Goal: Transaction & Acquisition: Purchase product/service

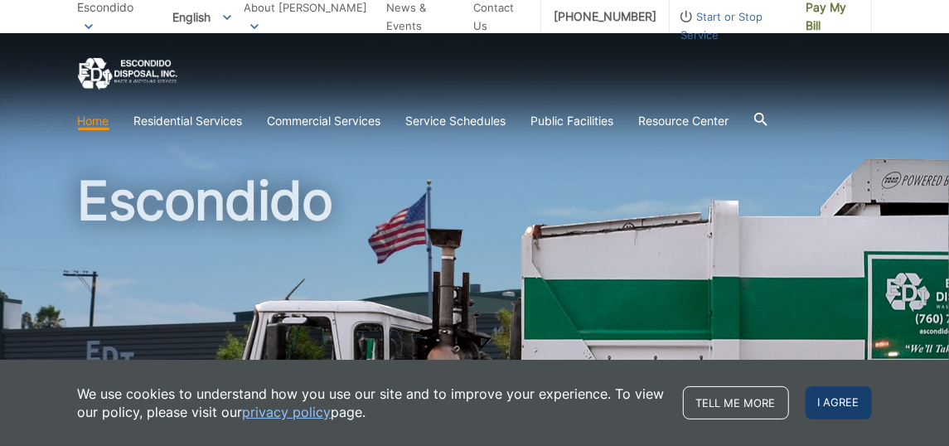
click at [828, 397] on span "I agree" at bounding box center [838, 402] width 66 height 33
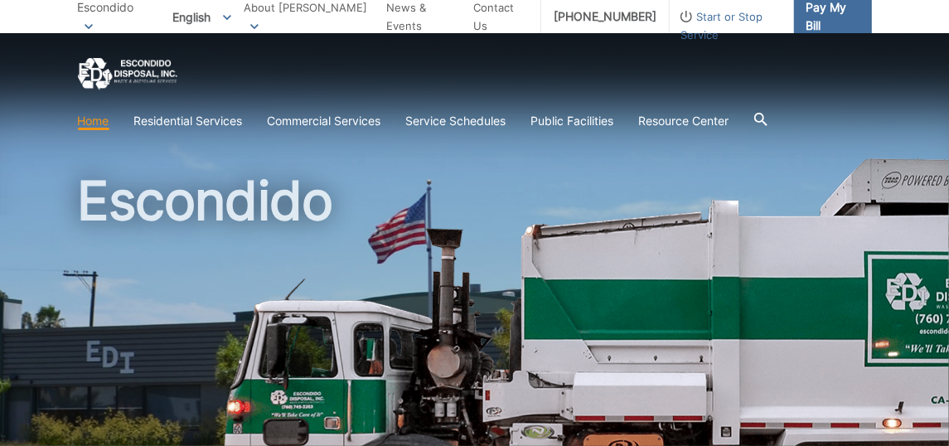
click at [806, 12] on span "Pay My Bill" at bounding box center [832, 16] width 52 height 36
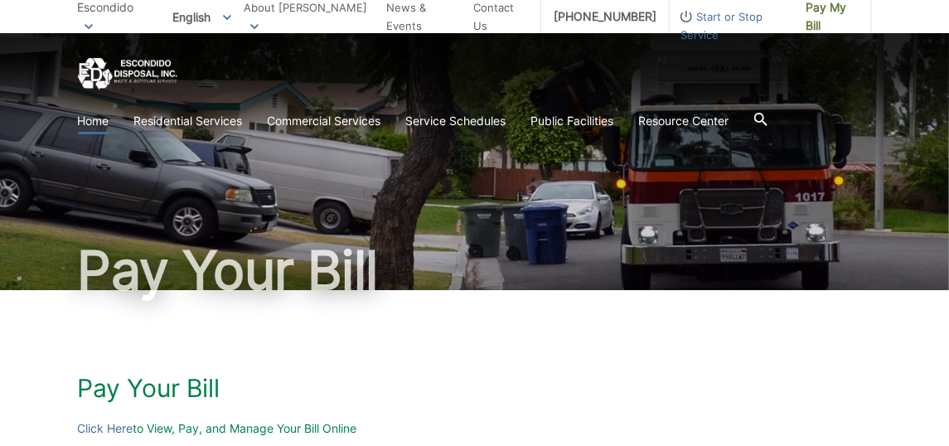
click at [90, 118] on link "Home" at bounding box center [93, 121] width 31 height 18
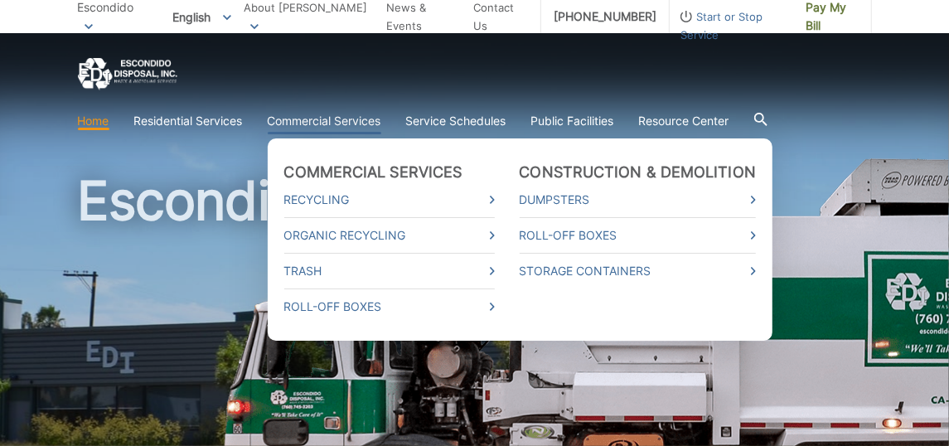
click at [314, 124] on link "Commercial Services" at bounding box center [325, 121] width 114 height 18
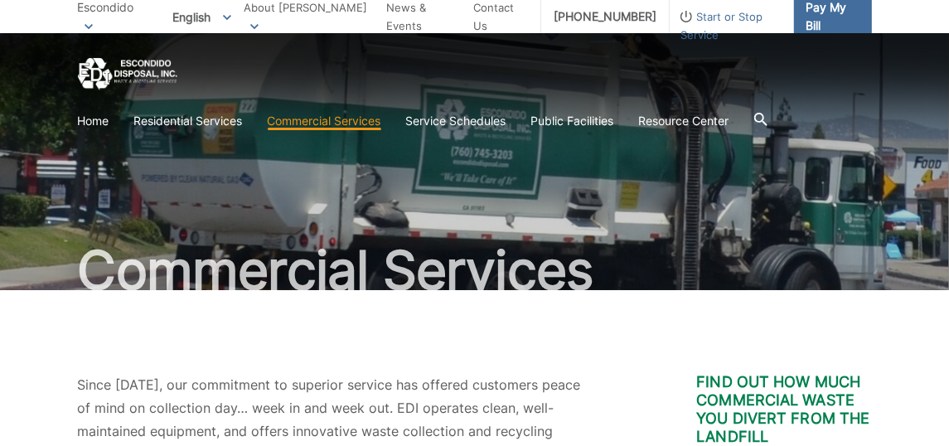
click at [806, 22] on span "Pay My Bill" at bounding box center [832, 16] width 52 height 36
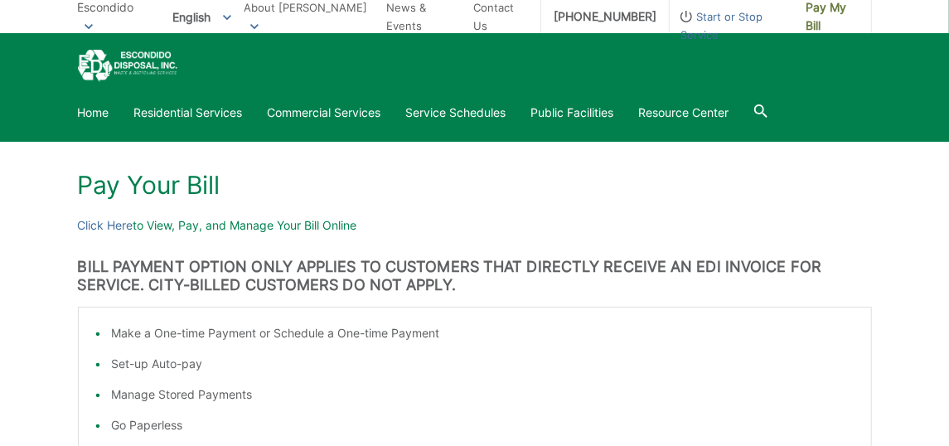
scroll to position [162, 0]
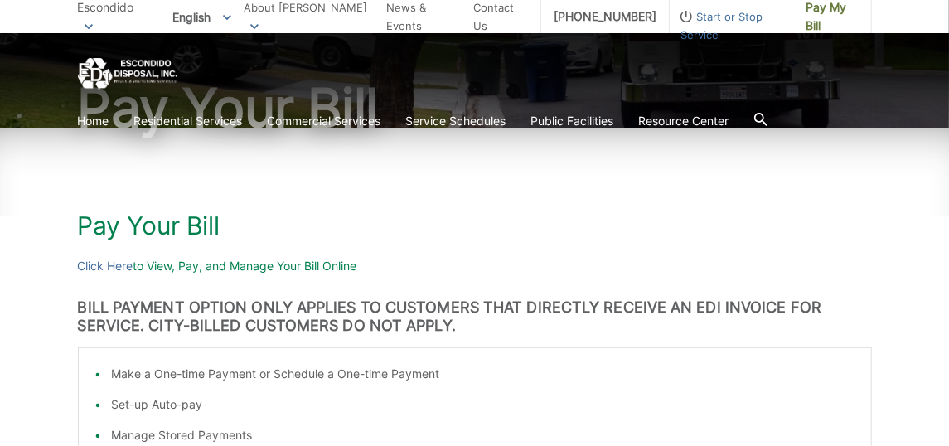
click at [314, 265] on p "Click Here to View, Pay, and Manage Your Bill Online" at bounding box center [475, 266] width 794 height 18
click at [118, 268] on link "Click Here" at bounding box center [106, 266] width 56 height 18
